Goal: Task Accomplishment & Management: Complete application form

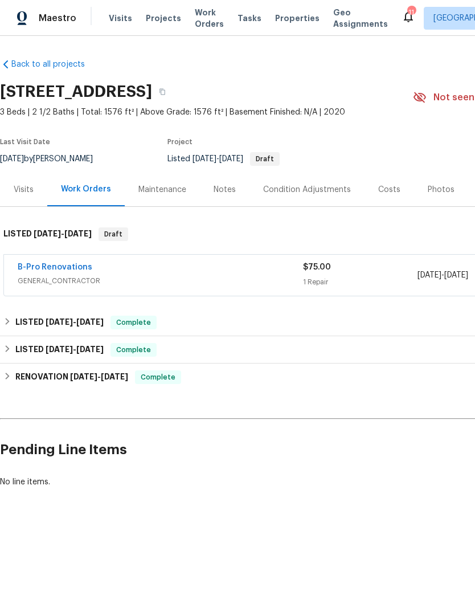
click at [58, 270] on link "B-Pro Renovations" at bounding box center [55, 267] width 75 height 8
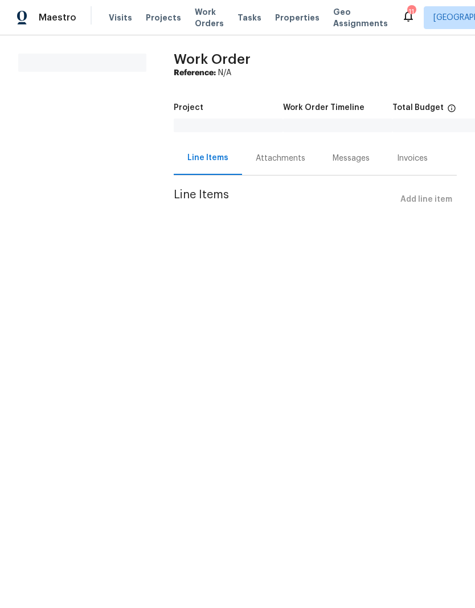
click at [437, 243] on html "Maestro Visits Projects Work Orders Tasks Properties Geo Assignments 11 Greensb…" at bounding box center [237, 121] width 475 height 243
click at [154, 22] on span "Projects" at bounding box center [163, 18] width 35 height 11
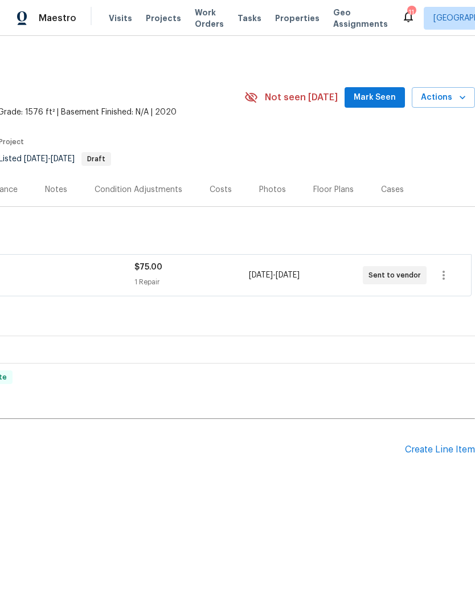
scroll to position [0, 169]
click at [442, 278] on icon "button" at bounding box center [444, 276] width 14 height 14
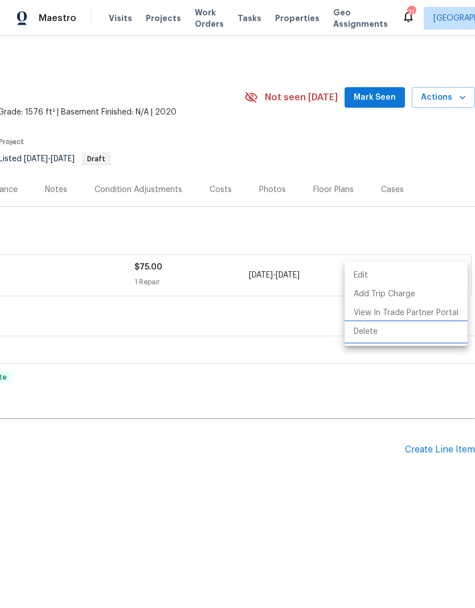
click at [402, 336] on li "Delete" at bounding box center [406, 332] width 123 height 19
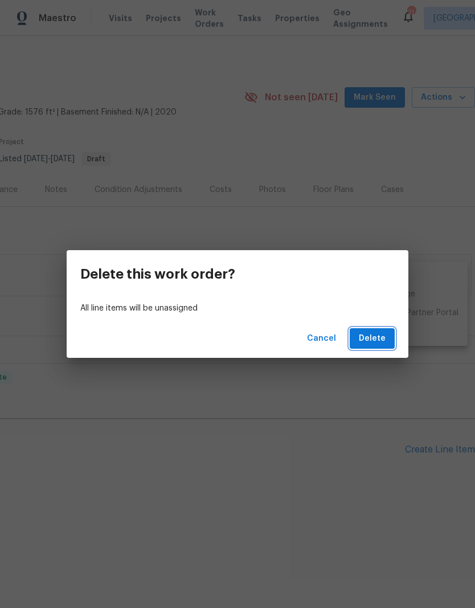
click at [373, 337] on span "Delete" at bounding box center [372, 339] width 27 height 14
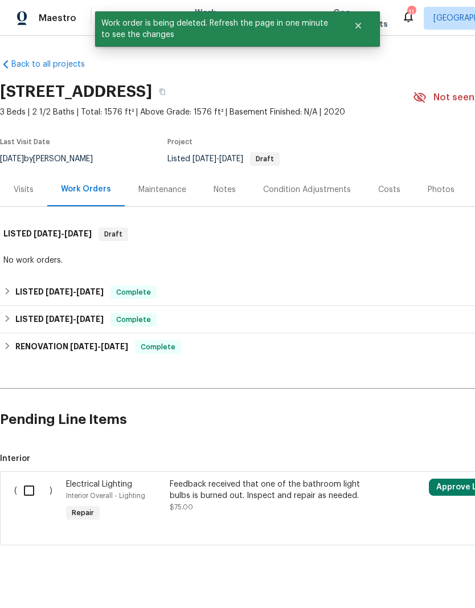
scroll to position [0, 0]
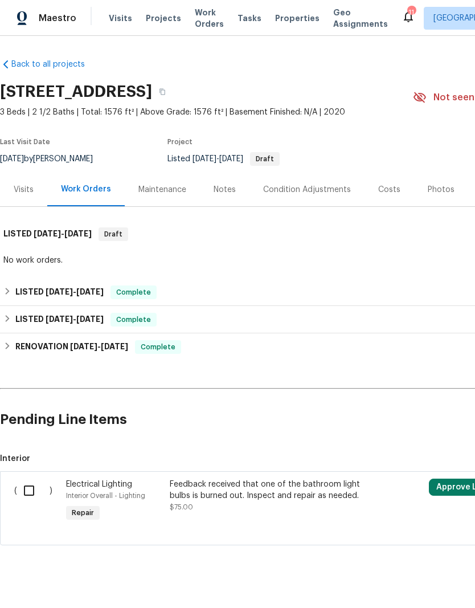
click at [25, 488] on input "checkbox" at bounding box center [33, 491] width 32 height 24
checkbox input "true"
click at [421, 580] on span "Create Work Order" at bounding box center [410, 580] width 76 height 14
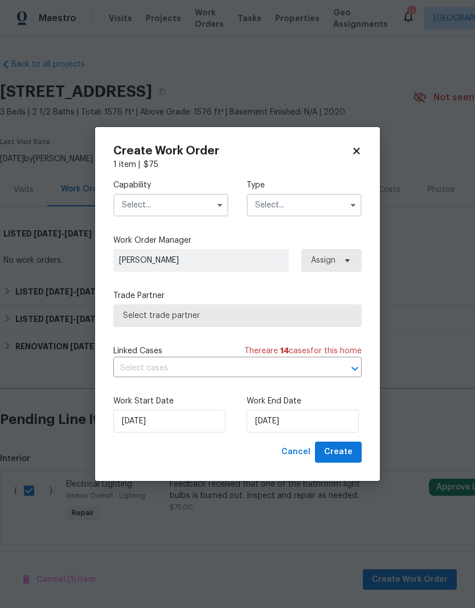
click at [174, 208] on input "text" at bounding box center [170, 205] width 115 height 23
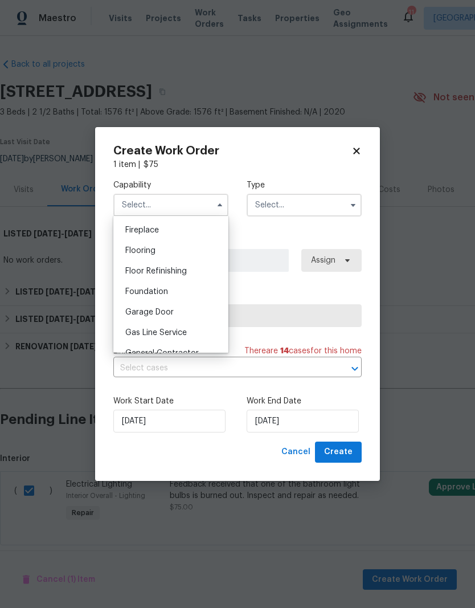
scroll to position [429, 0]
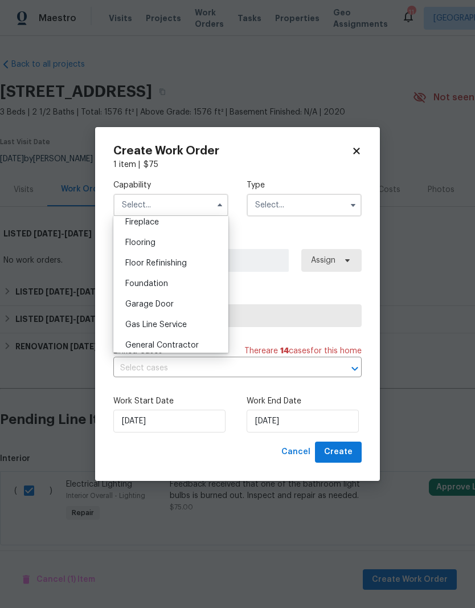
click at [182, 345] on span "General Contractor" at bounding box center [162, 345] width 74 height 8
type input "General Contractor"
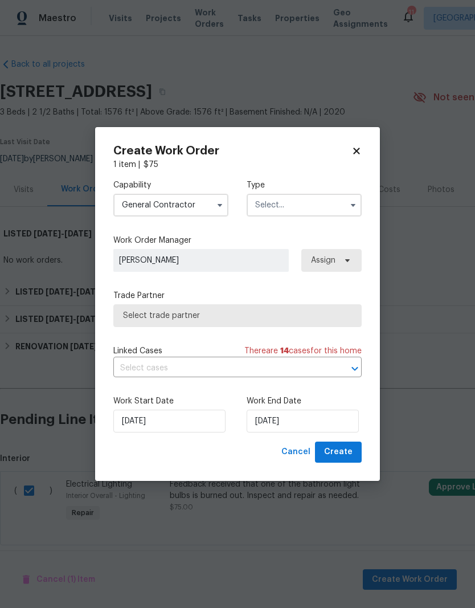
click at [312, 207] on input "text" at bounding box center [304, 205] width 115 height 23
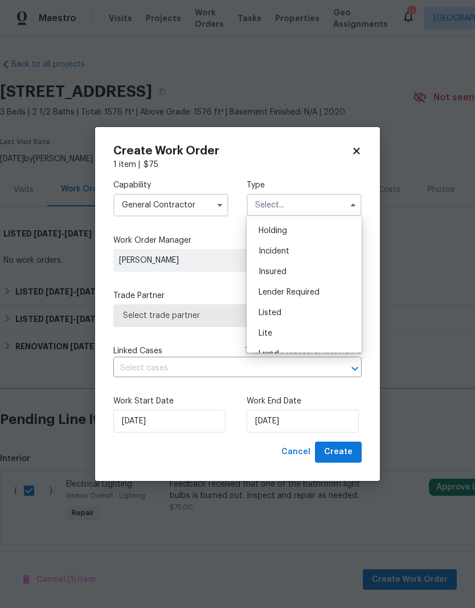
scroll to position [42, 0]
click at [295, 316] on div "Listed" at bounding box center [304, 310] width 109 height 21
type input "Listed"
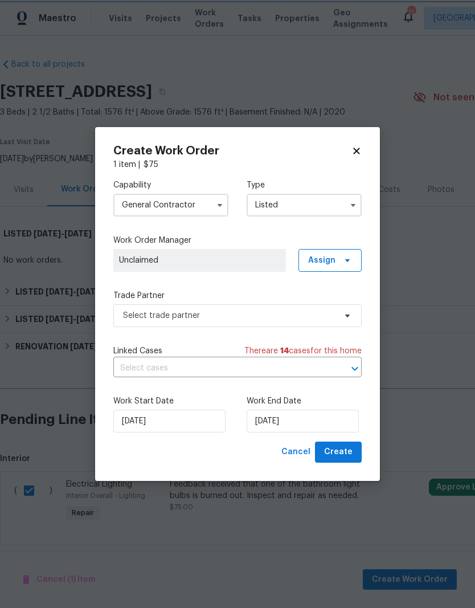
scroll to position [0, 0]
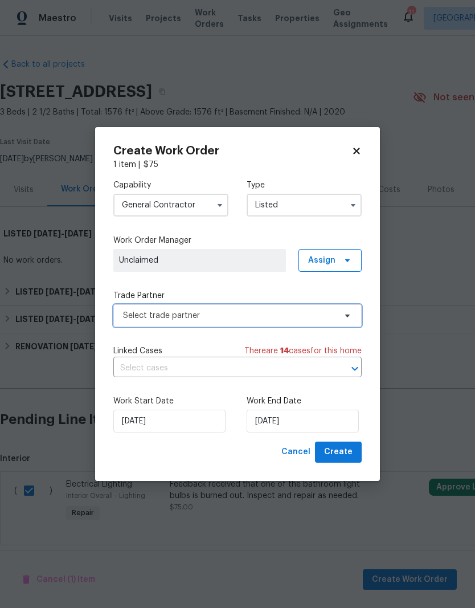
click at [233, 313] on span "Select trade partner" at bounding box center [229, 315] width 213 height 11
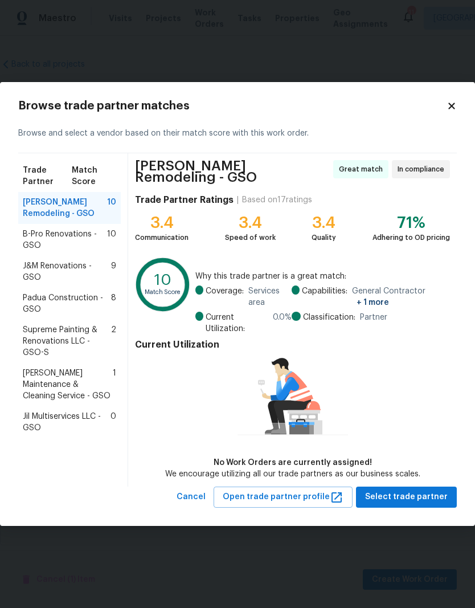
click at [66, 336] on span "Supreme Painting & Renovations LLC - GSO-S" at bounding box center [67, 341] width 88 height 34
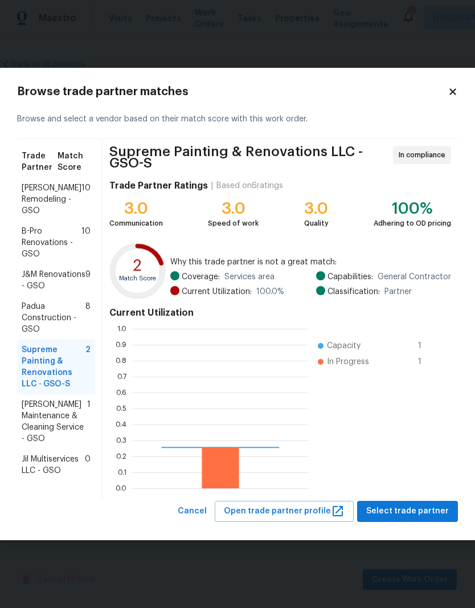
scroll to position [160, 177]
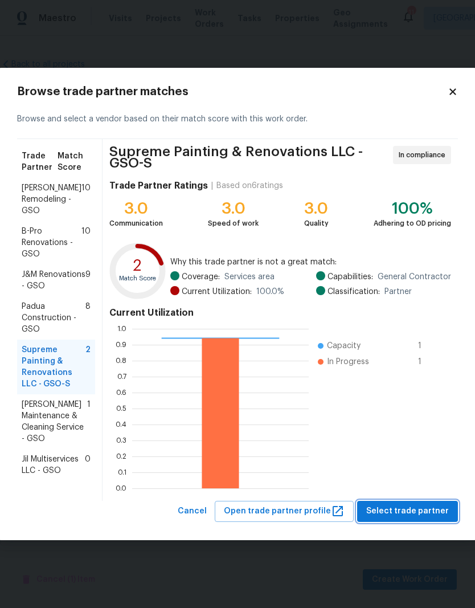
click at [428, 511] on span "Select trade partner" at bounding box center [408, 512] width 83 height 14
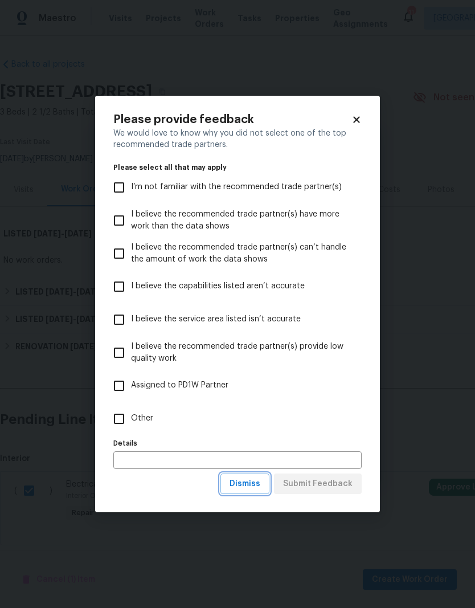
click at [255, 486] on span "Dismiss" at bounding box center [245, 484] width 31 height 14
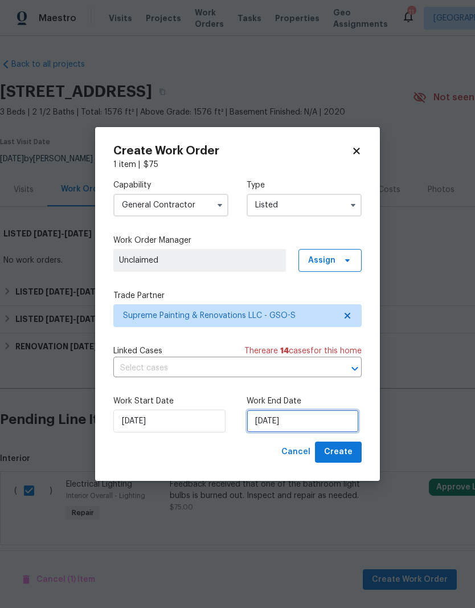
click at [296, 426] on input "8/12/2025" at bounding box center [303, 421] width 112 height 23
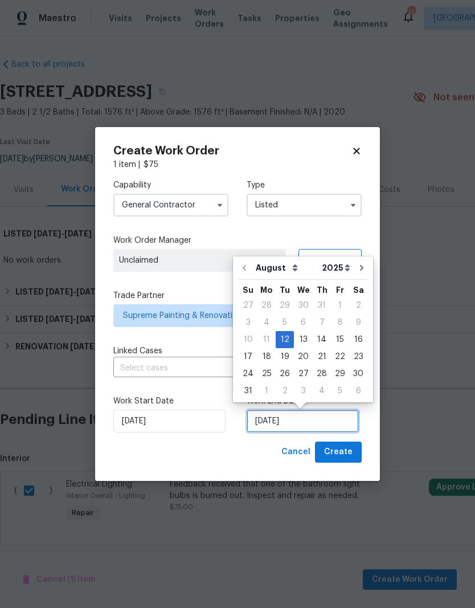
scroll to position [9, 0]
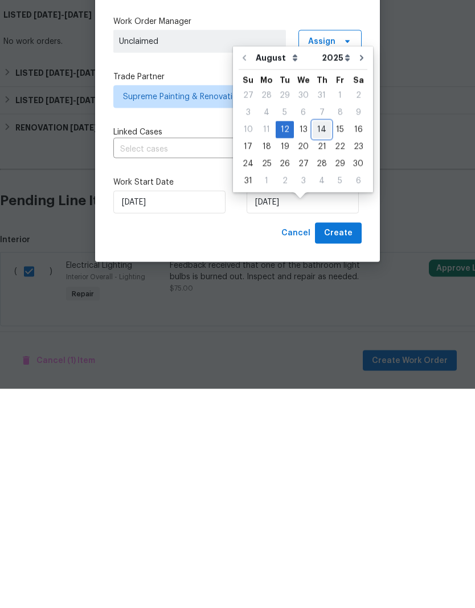
click at [320, 341] on div "14" at bounding box center [322, 349] width 18 height 16
type input "8/14/2025"
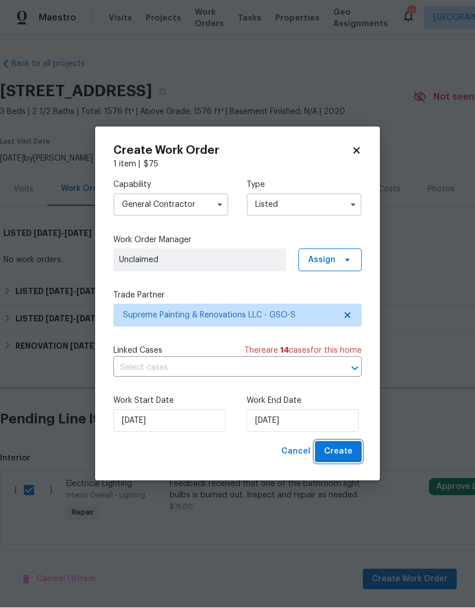
click at [348, 453] on span "Create" at bounding box center [338, 452] width 29 height 14
checkbox input "false"
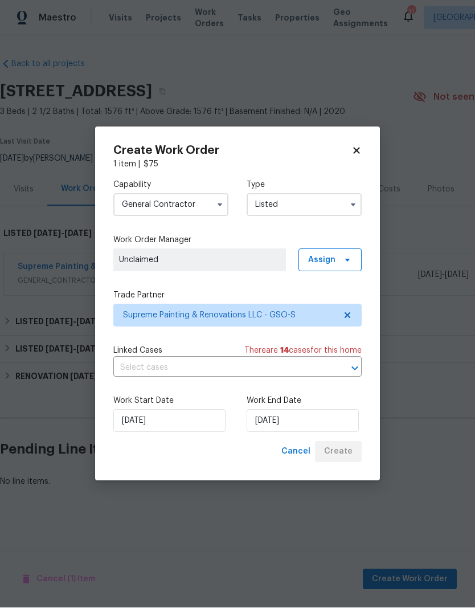
scroll to position [0, 0]
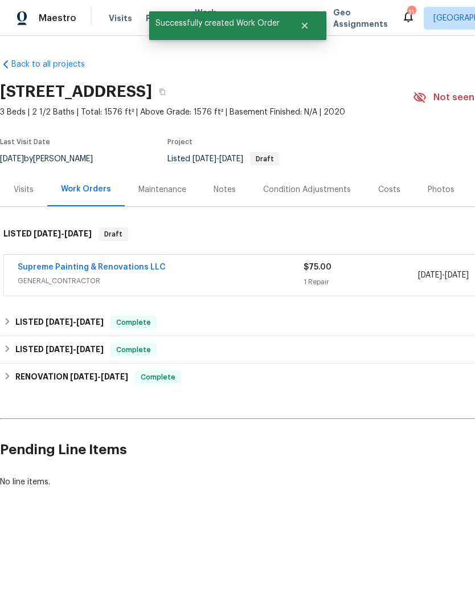
click at [108, 267] on link "Supreme Painting & Renovations LLC" at bounding box center [92, 267] width 148 height 8
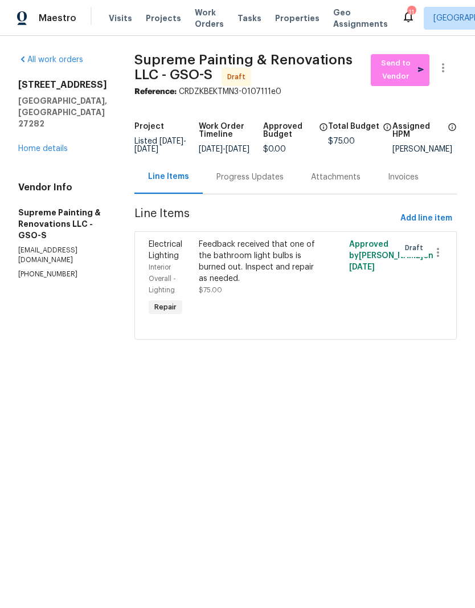
click at [286, 284] on div "Feedback received that one of the bathroom light bulbs is burned out. Inspect a…" at bounding box center [258, 262] width 119 height 46
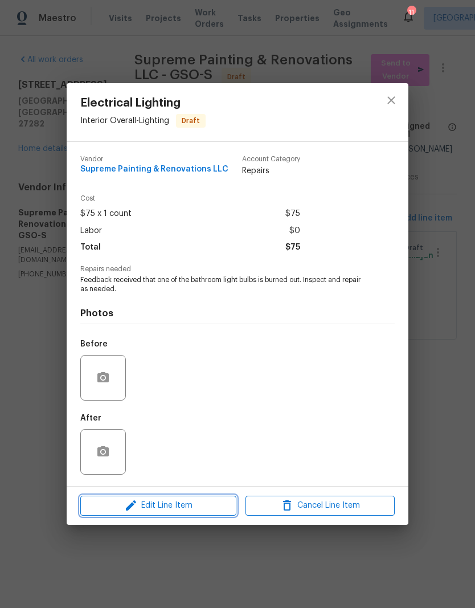
click at [201, 510] on span "Edit Line Item" at bounding box center [158, 506] width 149 height 14
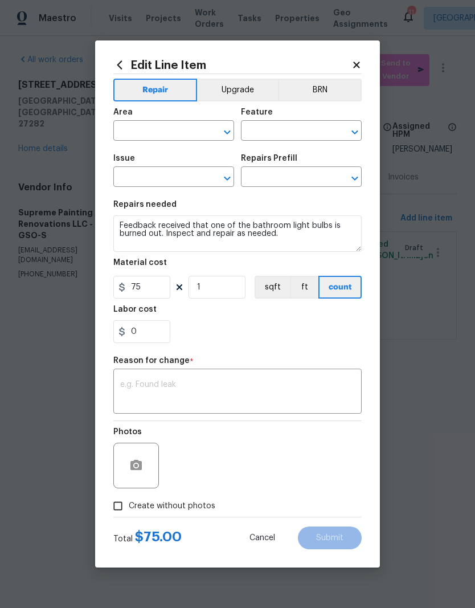
type input "Interior Overall"
type input "Lighting"
type input "Electrical Lighting"
type input "Add a Task $1.00"
click at [155, 294] on input "75" at bounding box center [141, 287] width 57 height 23
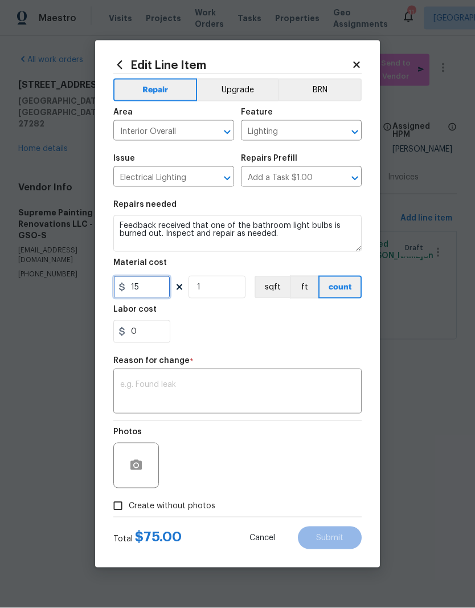
type input "15"
click at [258, 330] on div "0" at bounding box center [237, 331] width 249 height 23
click at [123, 511] on input "Create without photos" at bounding box center [118, 506] width 22 height 22
checkbox input "true"
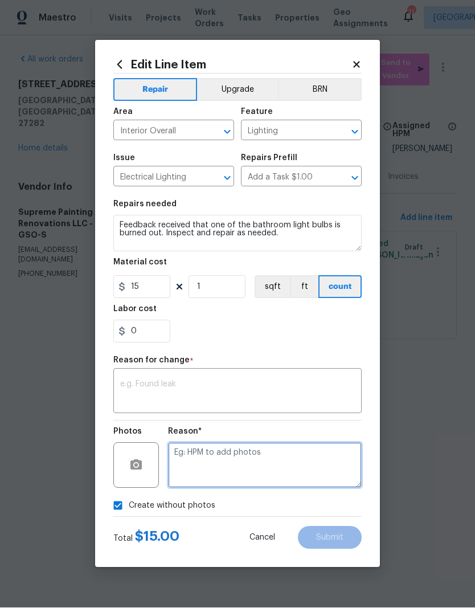
click at [198, 468] on textarea at bounding box center [265, 466] width 194 height 46
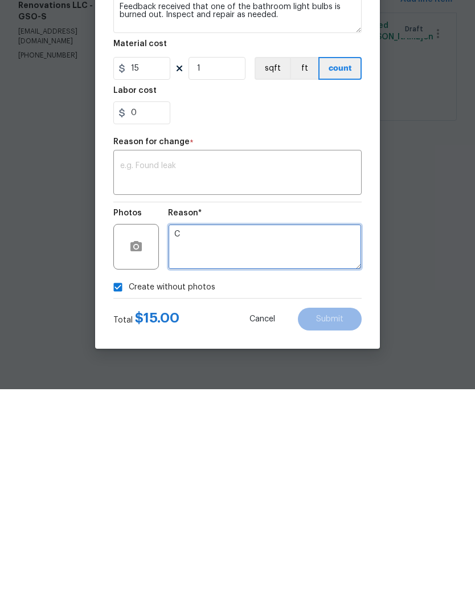
type textarea "C"
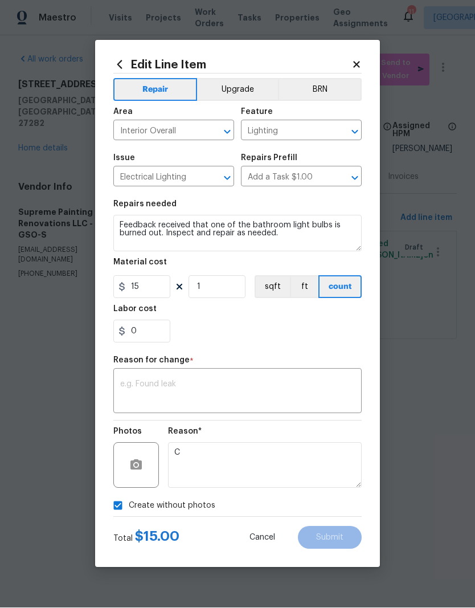
click at [193, 392] on textarea at bounding box center [237, 393] width 235 height 24
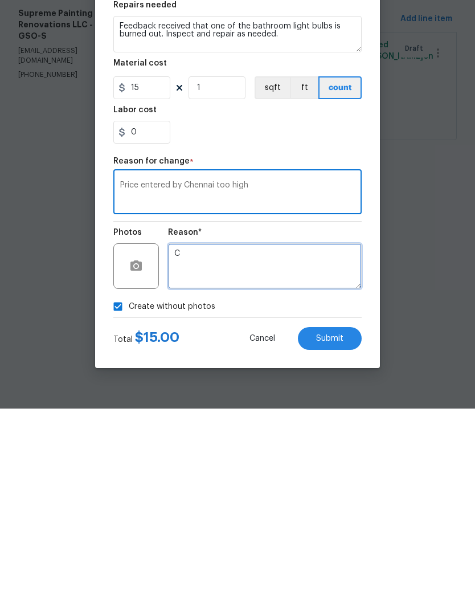
click at [313, 443] on textarea "C" at bounding box center [265, 466] width 194 height 46
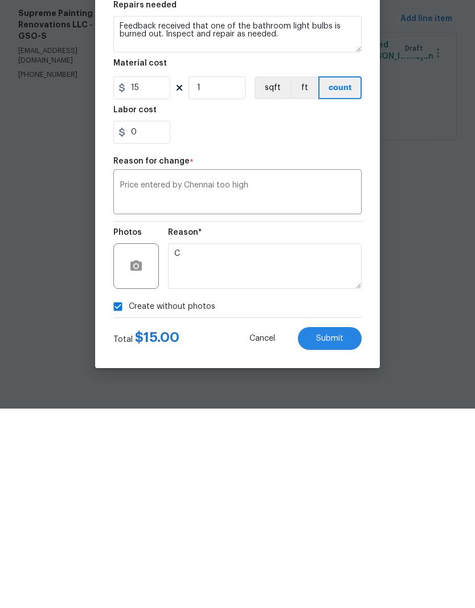
click at [282, 381] on textarea "Price entered by Chennai too high" at bounding box center [237, 393] width 235 height 24
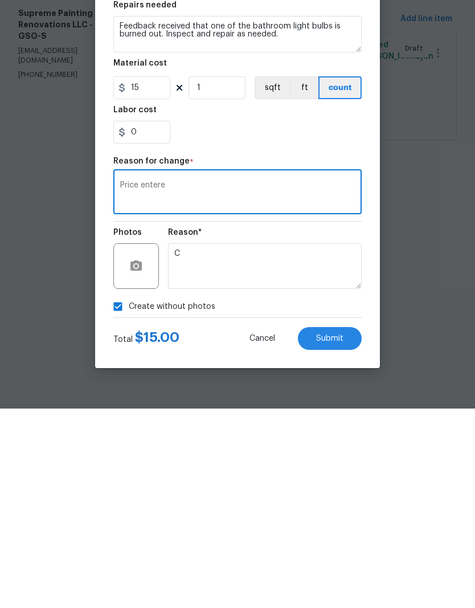
type textarea "Price"
type textarea "Price too high"
click at [320, 527] on button "Submit" at bounding box center [330, 538] width 64 height 23
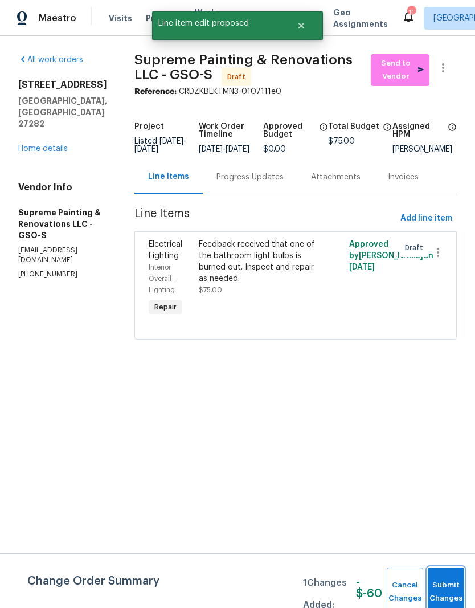
click at [449, 590] on button "Submit Changes" at bounding box center [446, 592] width 36 height 49
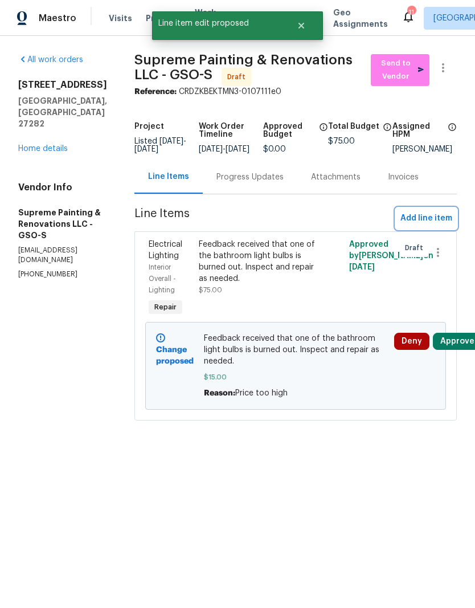
click at [430, 226] on span "Add line item" at bounding box center [427, 219] width 52 height 14
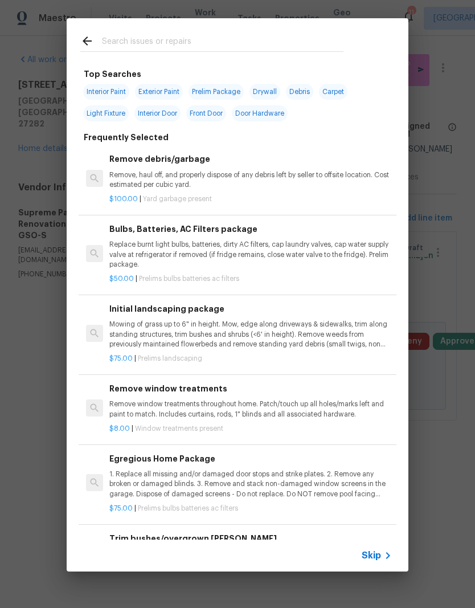
click at [166, 45] on input "text" at bounding box center [223, 42] width 242 height 17
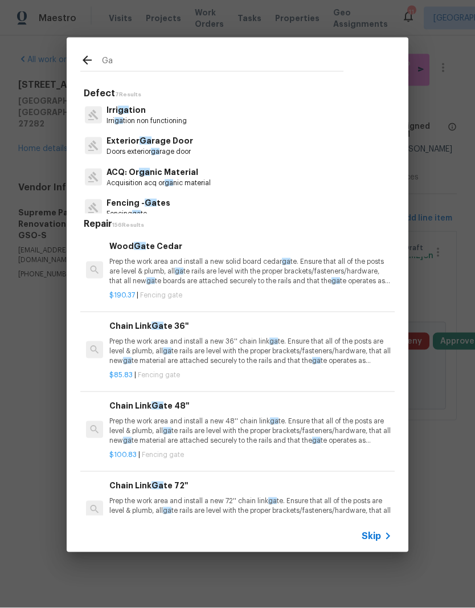
type input "G"
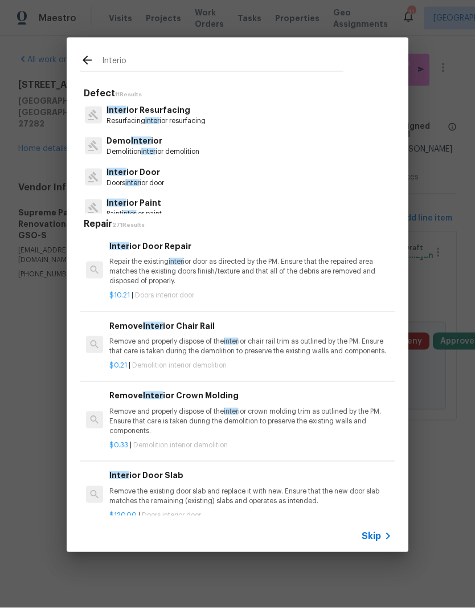
type input "Interior"
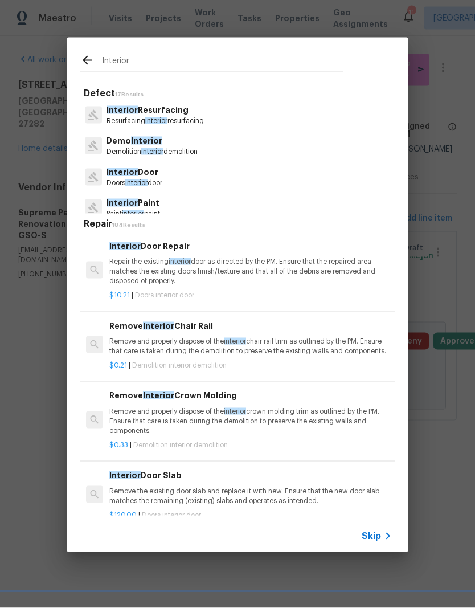
click at [139, 205] on p "Interior Paint" at bounding box center [134, 203] width 54 height 12
click at [169, 258] on span "interior" at bounding box center [180, 261] width 22 height 7
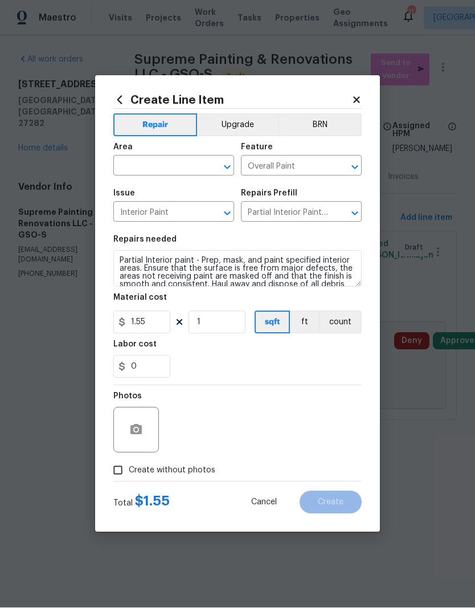
click at [173, 164] on input "text" at bounding box center [157, 167] width 89 height 18
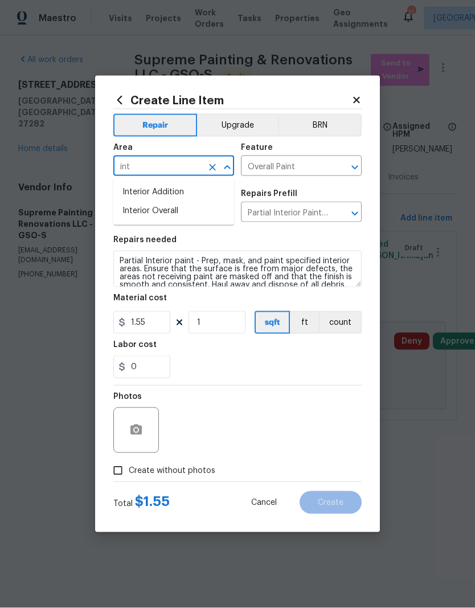
click at [158, 212] on li "Interior Overall" at bounding box center [173, 211] width 121 height 19
type input "Interior Overall"
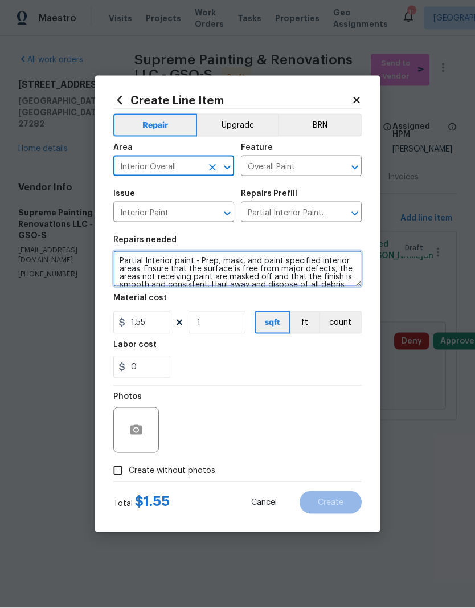
click at [125, 260] on textarea "Partial Interior paint - Prep, mask, and paint specified interior areas. Ensure…" at bounding box center [237, 269] width 249 height 36
click at [122, 254] on textarea "Partial Interior paint - Prep, mask, and paint specified interior areas. Ensure…" at bounding box center [237, 269] width 249 height 36
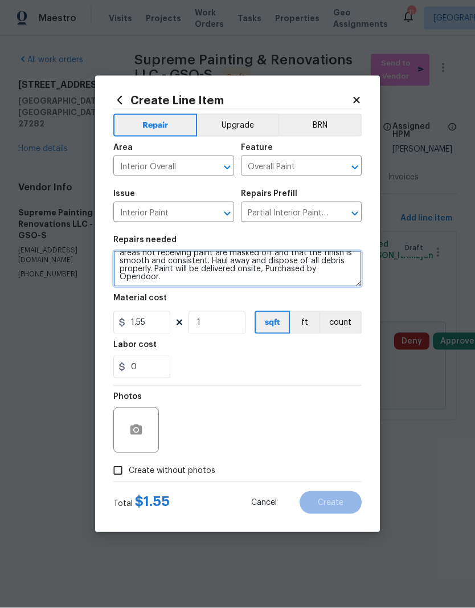
click at [183, 274] on textarea "Partial Interior paint - Prep, mask, and paint specified interior areas. Ensure…" at bounding box center [237, 269] width 249 height 36
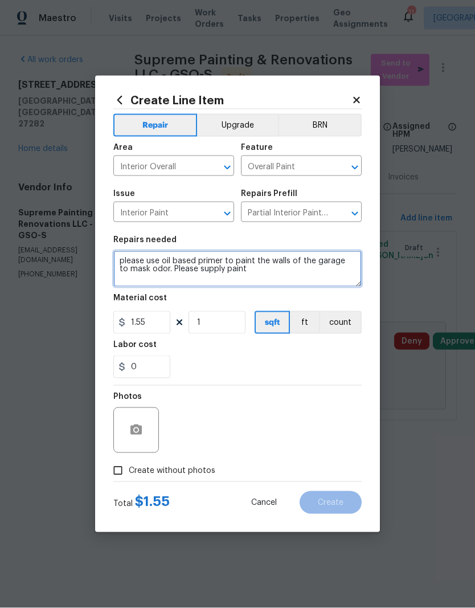
type textarea "please use oil based primer to paint the walls of the garage to mask odor. Plea…"
click at [258, 362] on div "0" at bounding box center [237, 367] width 249 height 23
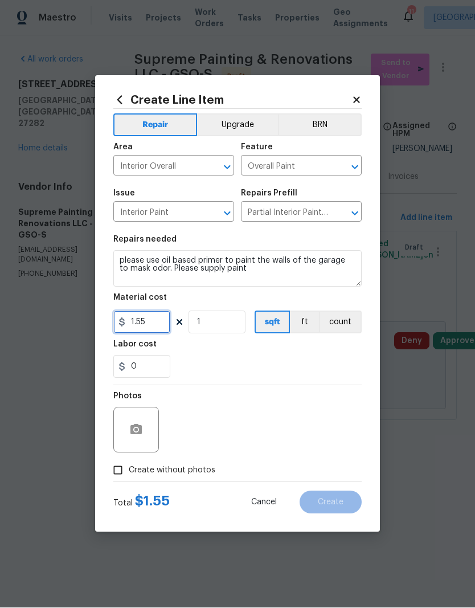
click at [166, 328] on input "1.55" at bounding box center [141, 322] width 57 height 23
type input "300"
click at [281, 360] on div "0" at bounding box center [237, 367] width 249 height 23
click at [120, 475] on input "Create without photos" at bounding box center [118, 471] width 22 height 22
checkbox input "true"
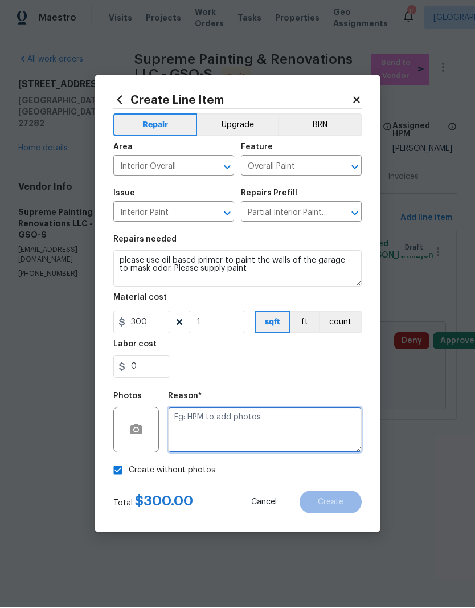
click at [193, 423] on textarea at bounding box center [265, 431] width 194 height 46
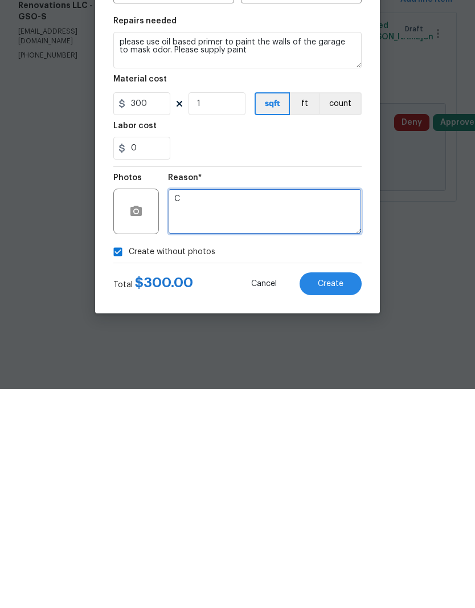
type textarea "C"
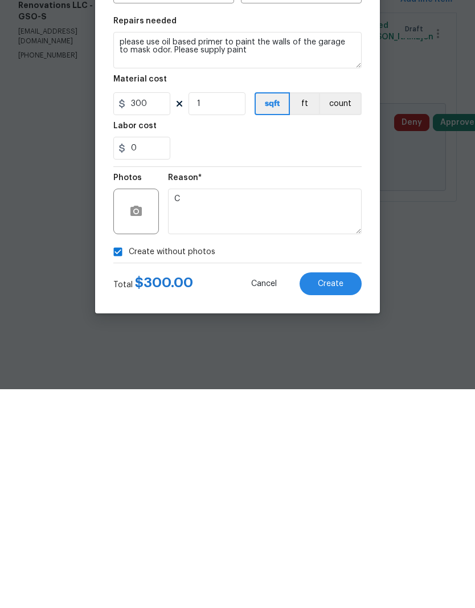
click at [339, 499] on span "Create" at bounding box center [331, 503] width 26 height 9
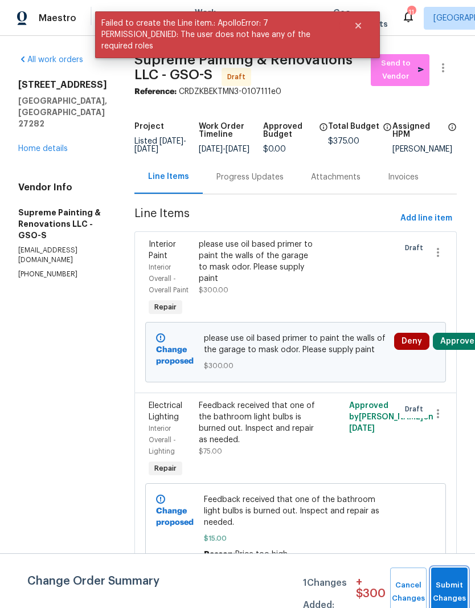
click at [442, 571] on button "Submit Changes" at bounding box center [450, 592] width 36 height 49
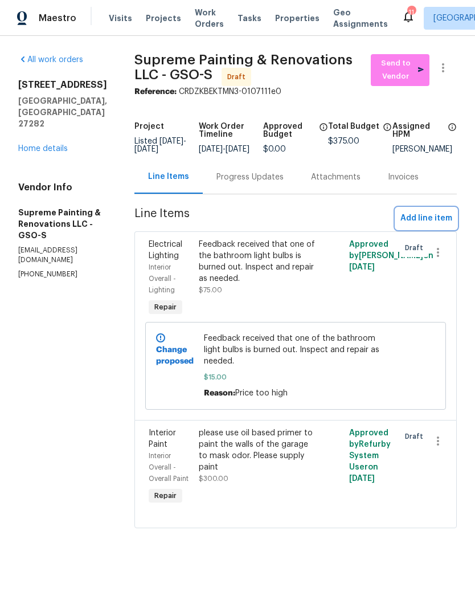
click at [428, 226] on span "Add line item" at bounding box center [427, 219] width 52 height 14
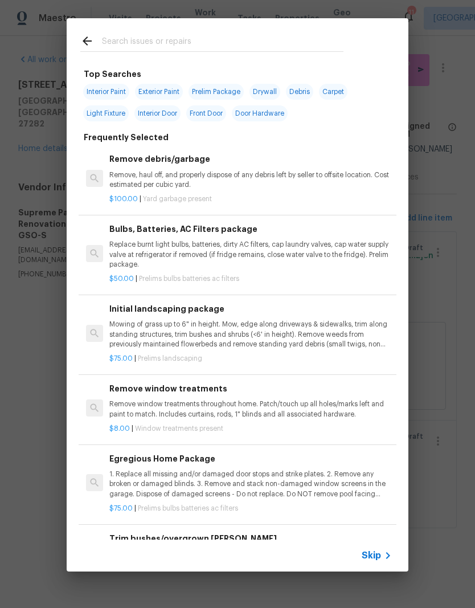
click at [160, 35] on input "text" at bounding box center [223, 42] width 242 height 17
type input "Garage"
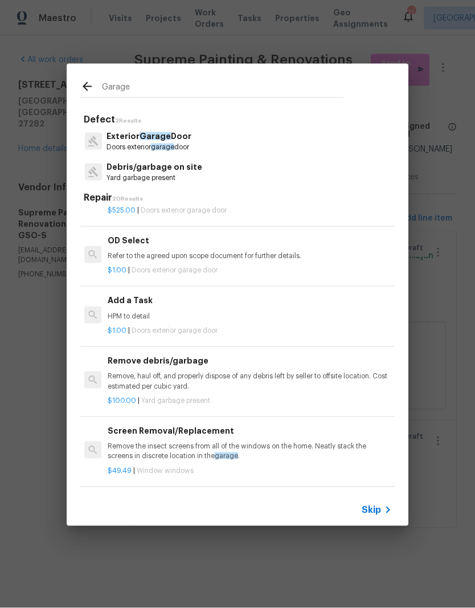
scroll to position [607, 2]
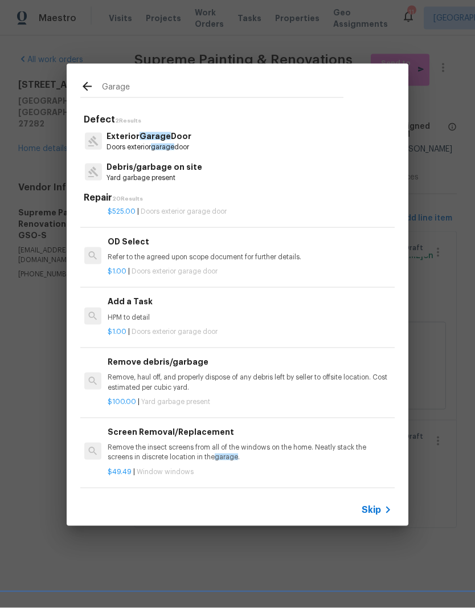
click at [128, 313] on p "HPM to detail" at bounding box center [249, 318] width 283 height 10
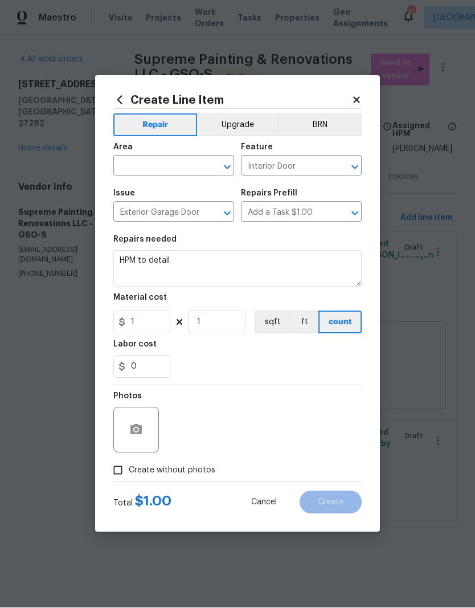
click at [176, 173] on input "text" at bounding box center [157, 167] width 89 height 18
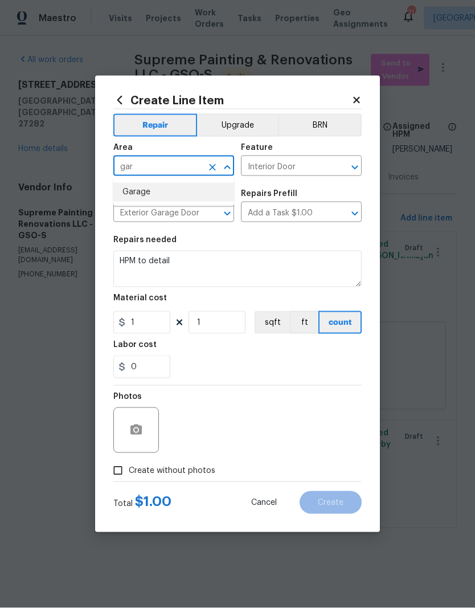
click at [149, 188] on li "Garage" at bounding box center [173, 192] width 121 height 19
type input "Garage"
click at [185, 261] on textarea "HPM to detail" at bounding box center [237, 269] width 249 height 36
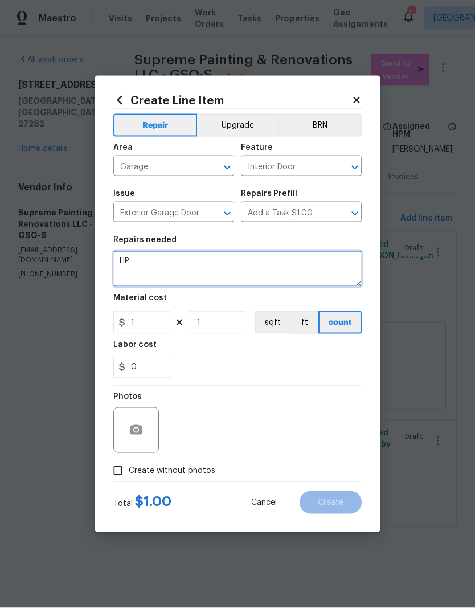
type textarea "H"
type textarea "Garage door opener, motorhead, and wall mounted remote are not working. Please …"
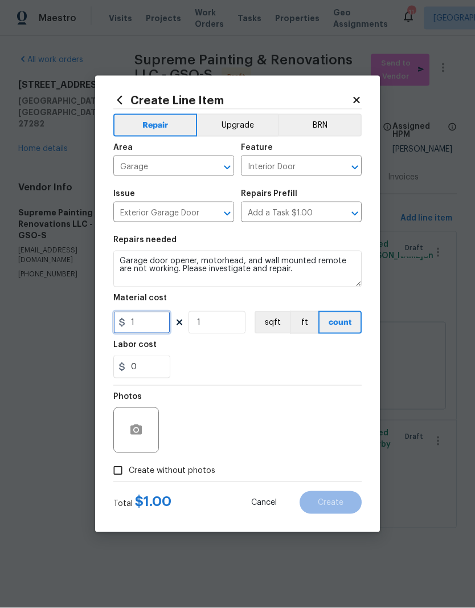
click at [154, 328] on input "1" at bounding box center [141, 322] width 57 height 23
type input "75"
click at [241, 367] on div "0" at bounding box center [237, 367] width 249 height 23
click at [139, 433] on icon "button" at bounding box center [136, 430] width 11 height 10
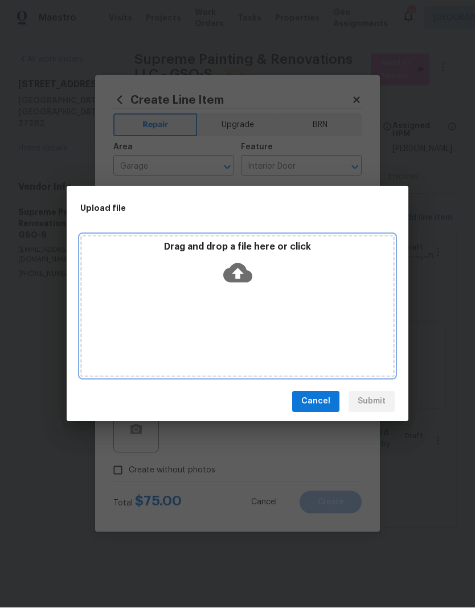
click at [243, 279] on icon at bounding box center [237, 272] width 29 height 19
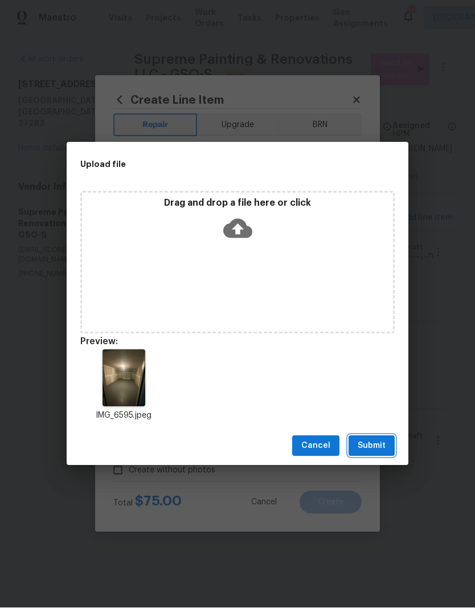
click at [370, 455] on button "Submit" at bounding box center [372, 446] width 46 height 21
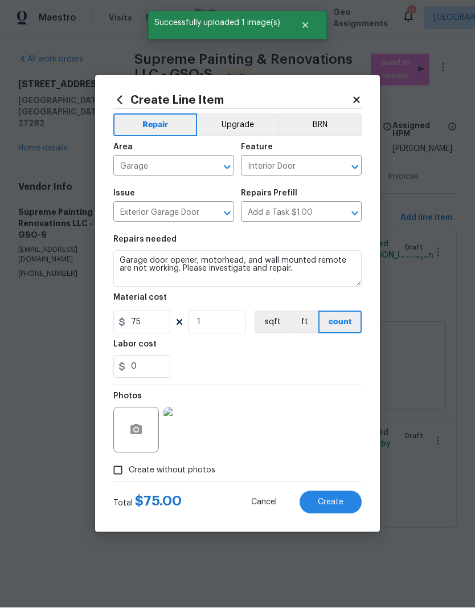
click at [339, 511] on button "Create" at bounding box center [331, 502] width 62 height 23
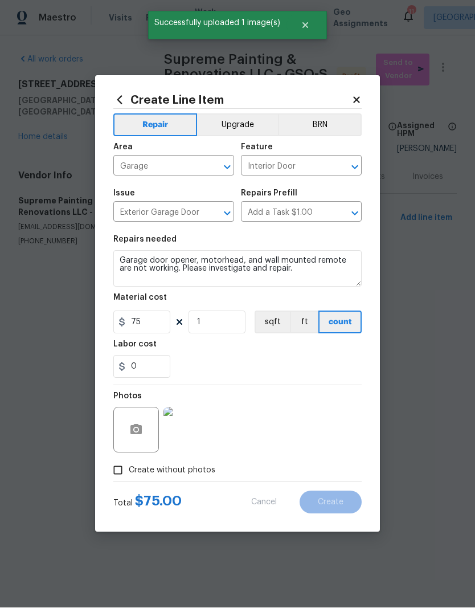
type input "0"
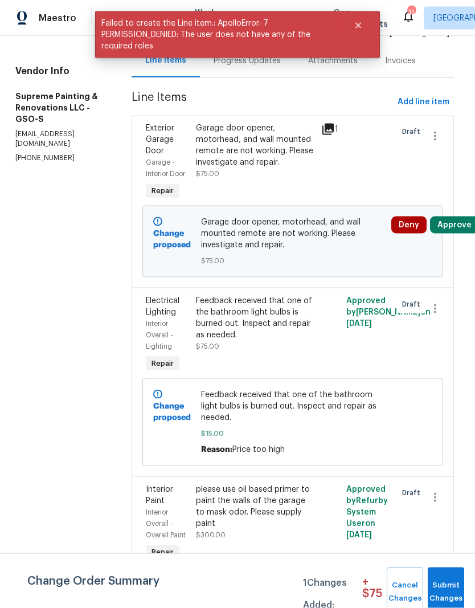
scroll to position [45, 0]
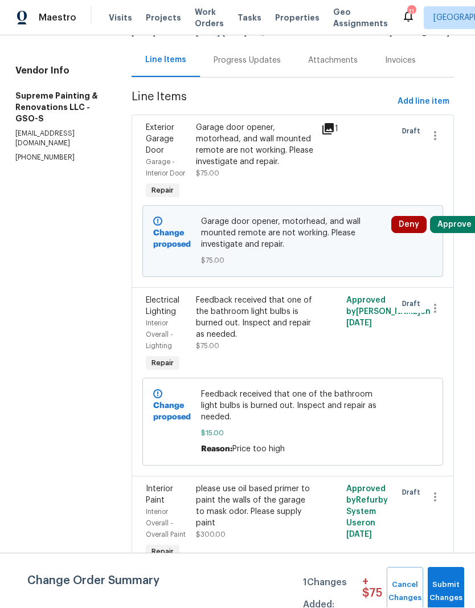
click at [289, 503] on div "please use oil based primer to paint the walls of the garage to mask odor. Plea…" at bounding box center [255, 507] width 119 height 46
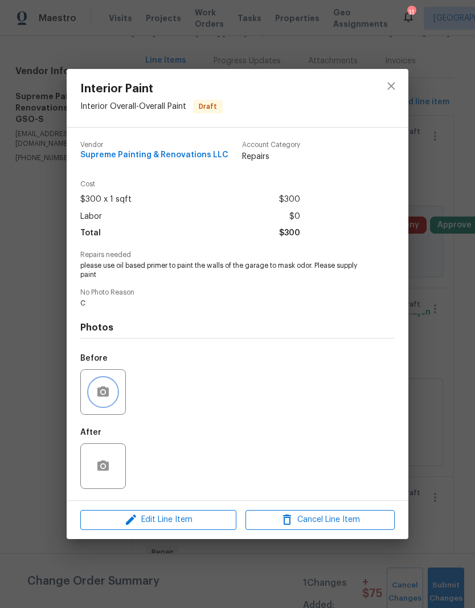
click at [107, 387] on icon "button" at bounding box center [103, 392] width 14 height 14
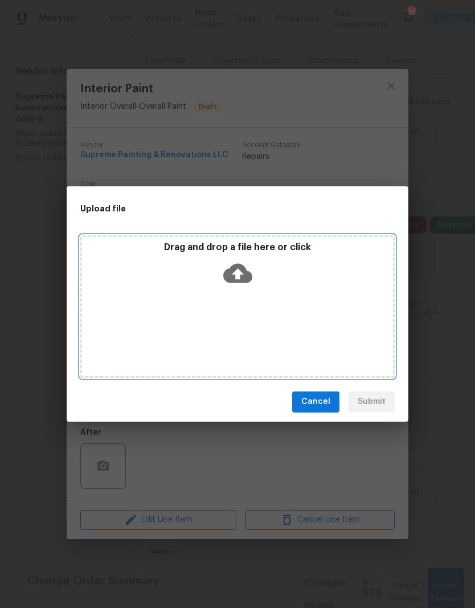
click at [245, 265] on icon at bounding box center [237, 273] width 29 height 29
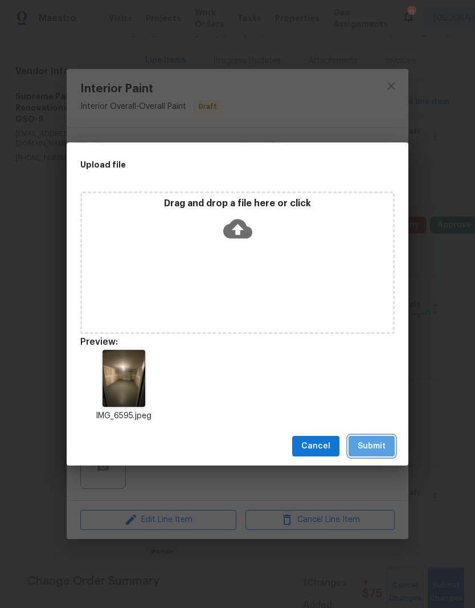
click at [385, 449] on span "Submit" at bounding box center [372, 447] width 28 height 14
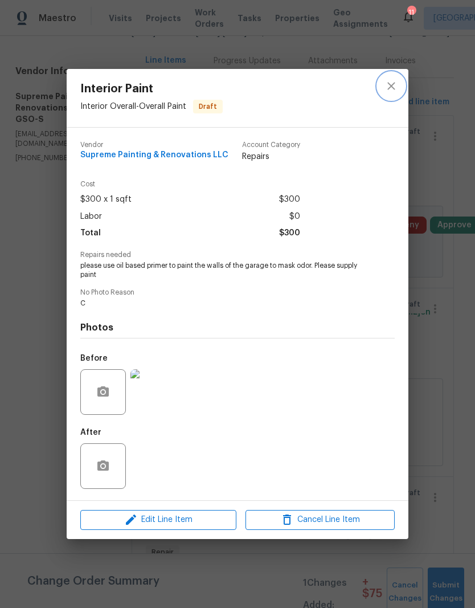
click at [393, 86] on icon "close" at bounding box center [392, 86] width 14 height 14
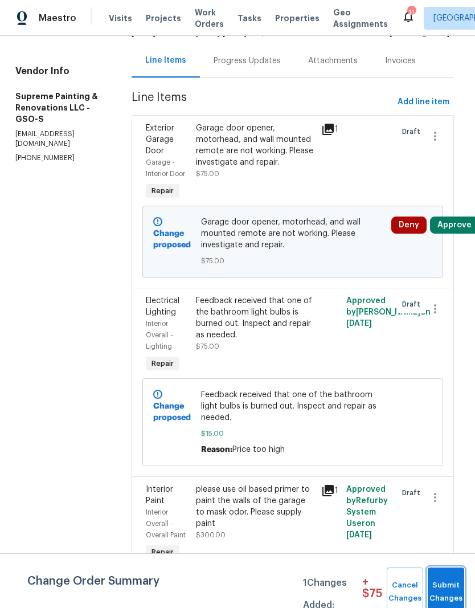
click at [456, 588] on span "Submit Changes" at bounding box center [446, 592] width 25 height 26
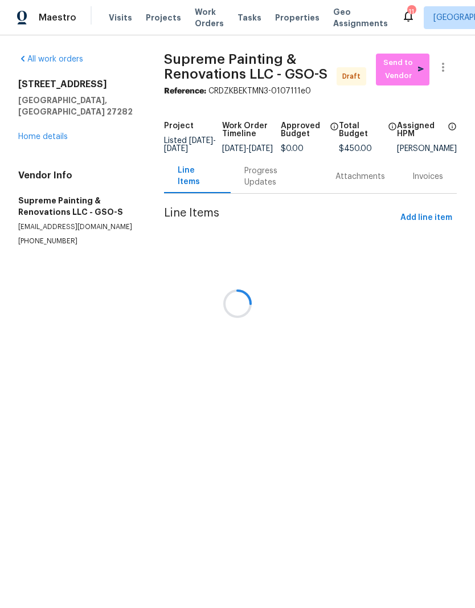
scroll to position [1, 0]
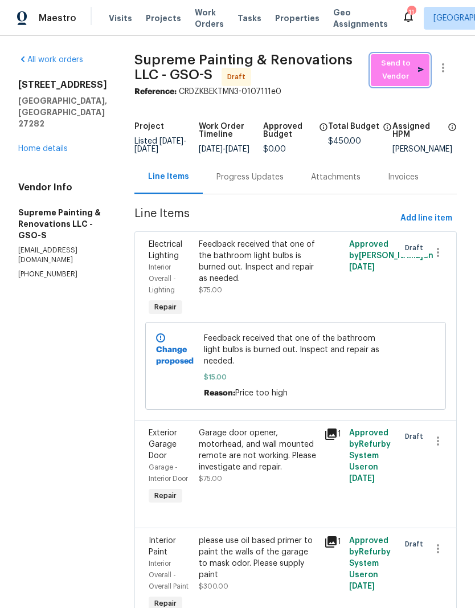
click at [413, 78] on span "Send to Vendor" at bounding box center [400, 70] width 47 height 26
